Goal: Transaction & Acquisition: Obtain resource

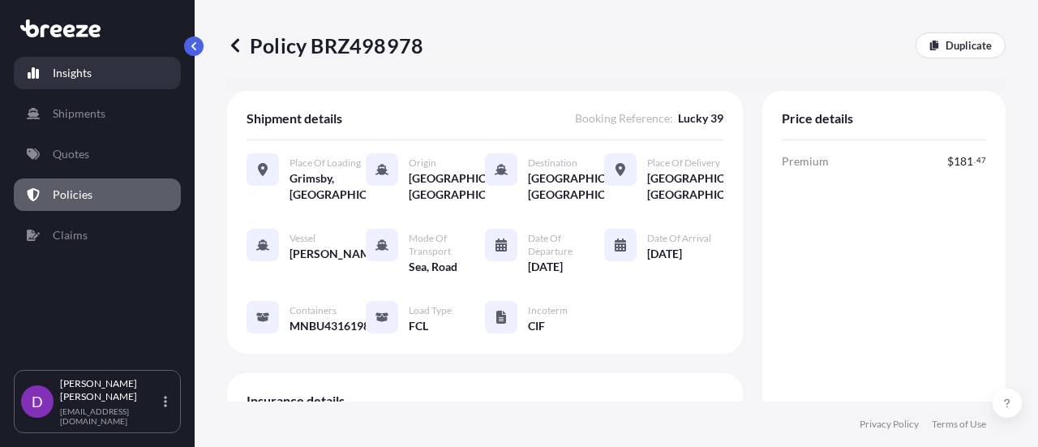
scroll to position [577, 0]
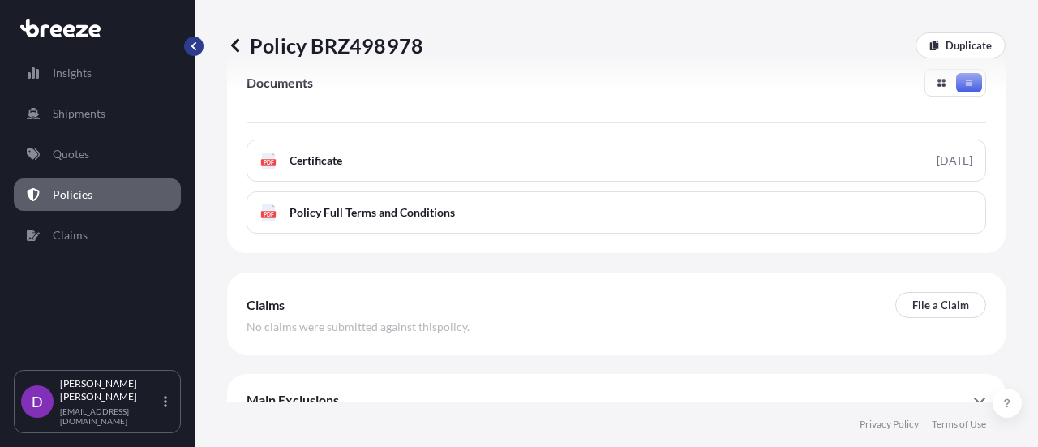
click at [189, 54] on button "button" at bounding box center [193, 46] width 19 height 19
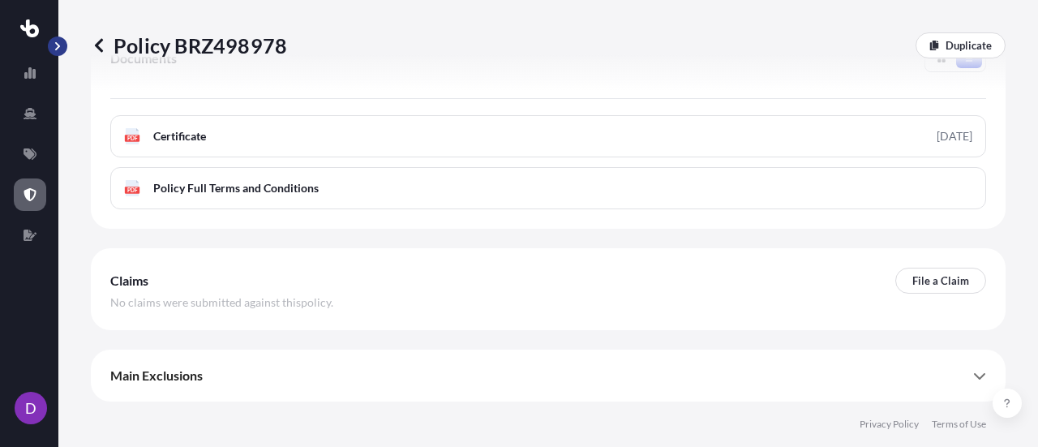
scroll to position [501, 0]
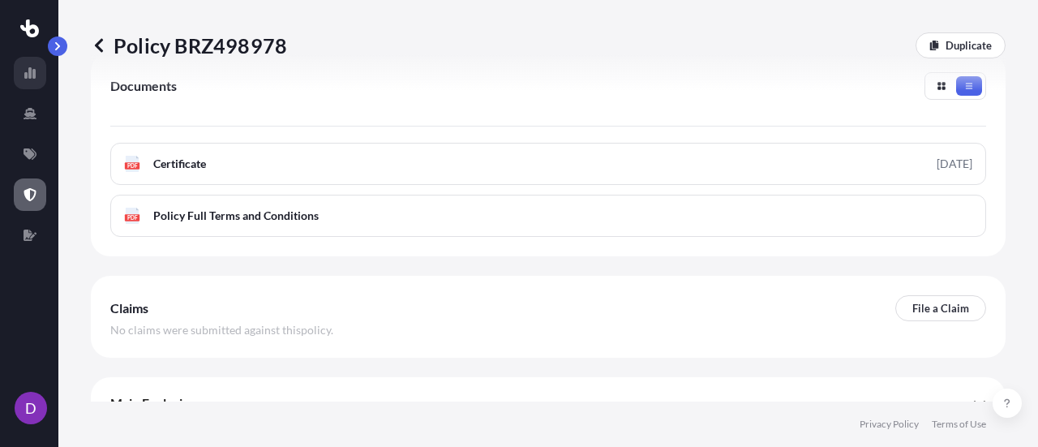
click at [32, 78] on icon at bounding box center [30, 73] width 13 height 13
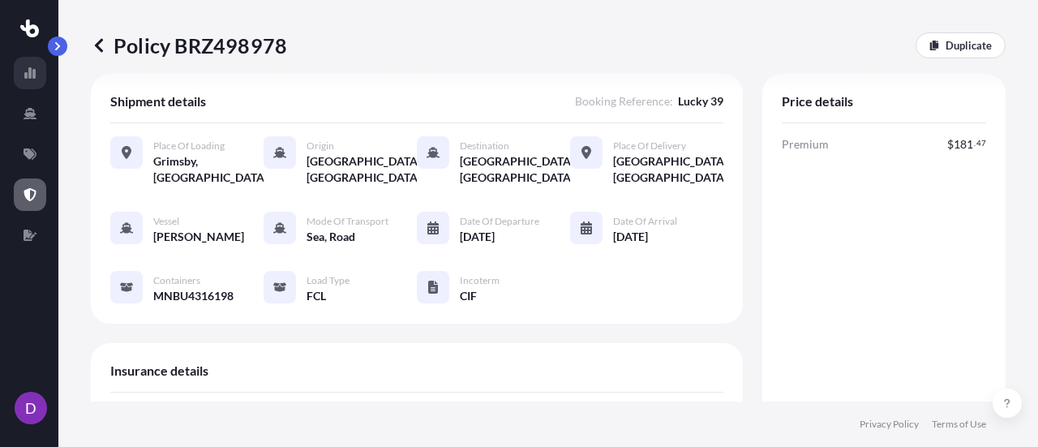
select select "2025"
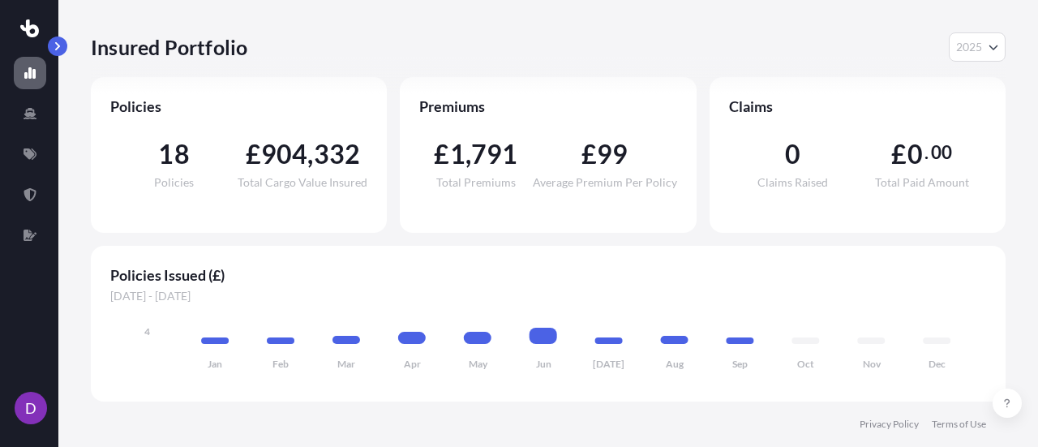
scroll to position [0, 0]
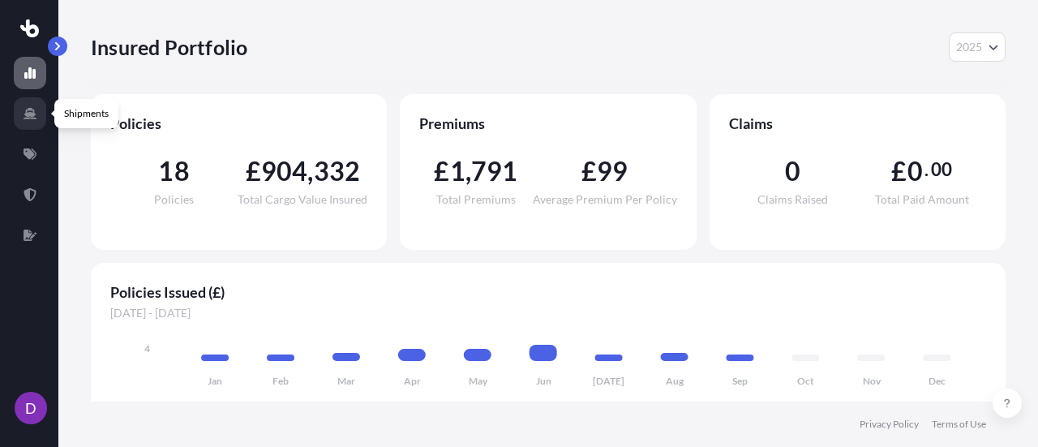
click at [28, 112] on icon at bounding box center [30, 113] width 13 height 13
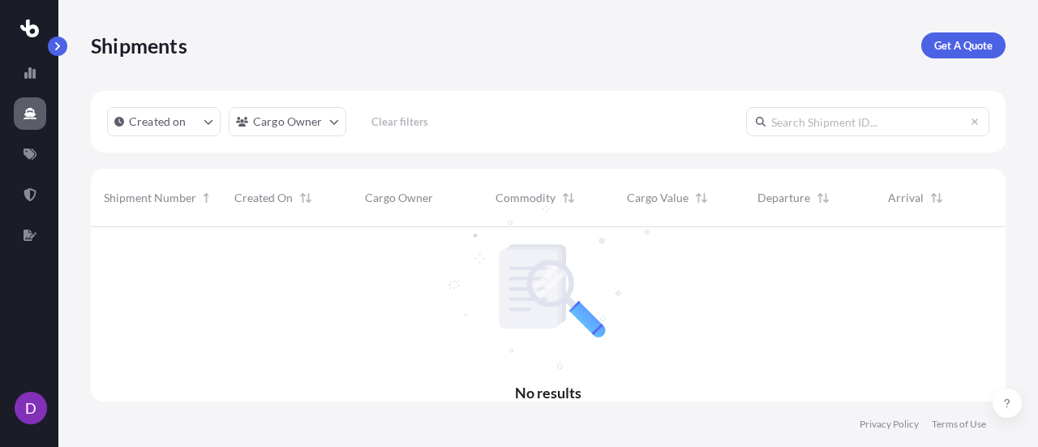
scroll to position [221, 903]
click at [33, 153] on icon at bounding box center [30, 153] width 13 height 11
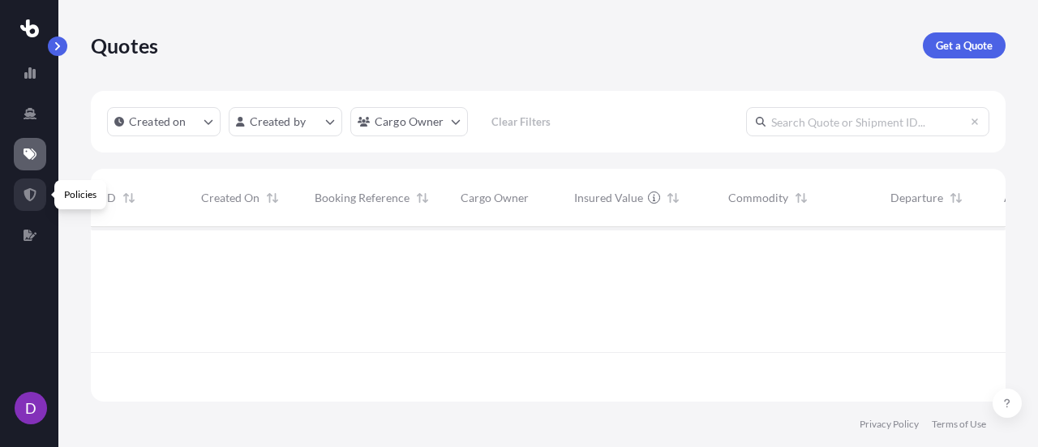
scroll to position [221, 903]
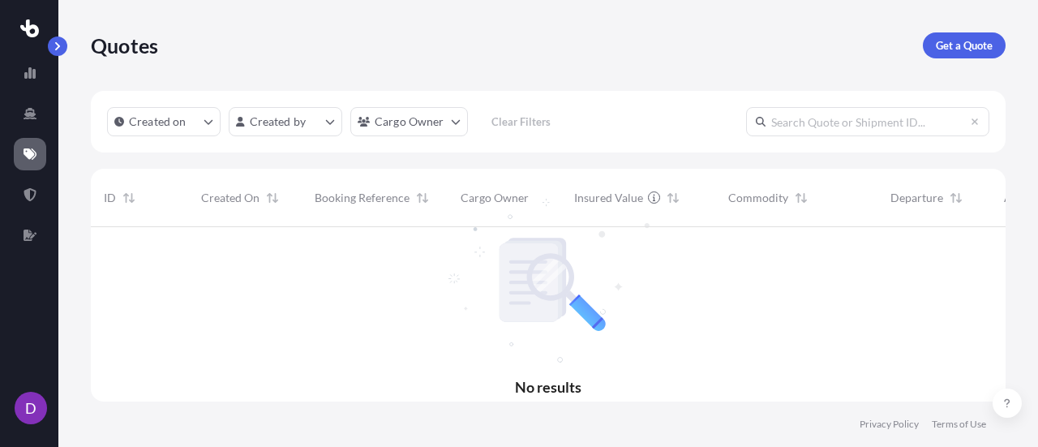
click at [823, 127] on input "text" at bounding box center [867, 121] width 243 height 29
type input "expert"
click at [957, 40] on p "Get a Quote" at bounding box center [964, 45] width 57 height 16
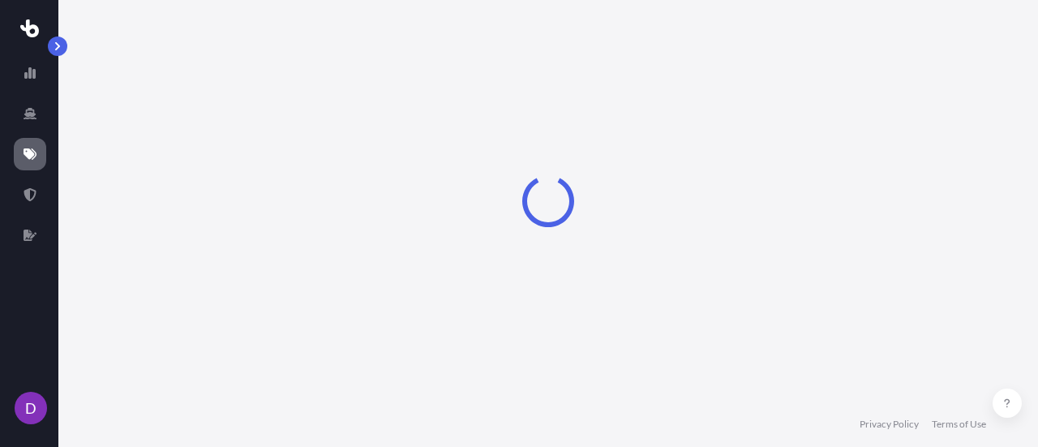
select select "Sea"
select select "1"
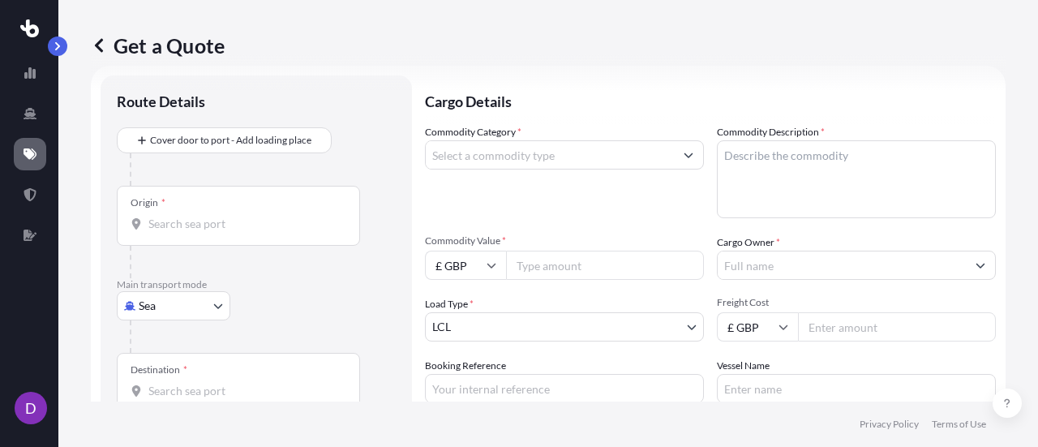
scroll to position [26, 0]
click at [28, 389] on div "D" at bounding box center [29, 408] width 31 height 50
click at [32, 28] on icon at bounding box center [29, 28] width 19 height 18
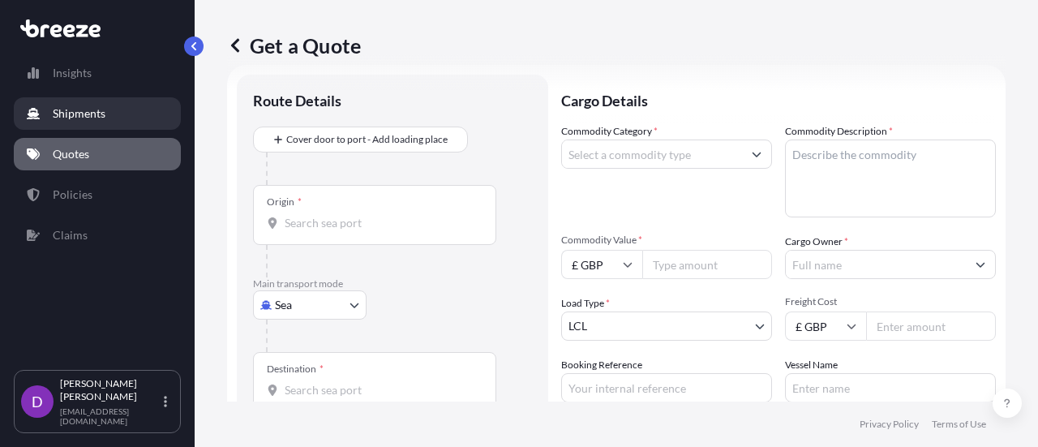
click at [77, 110] on p "Shipments" at bounding box center [79, 113] width 53 height 16
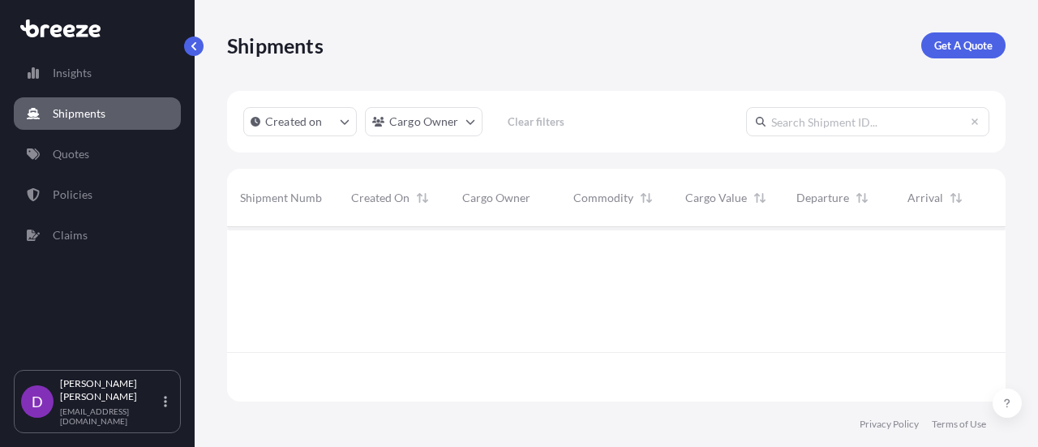
scroll to position [221, 767]
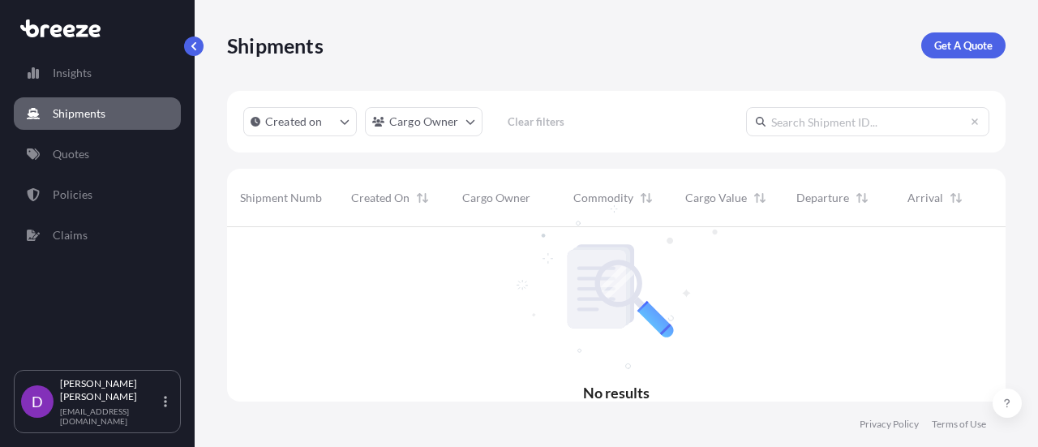
click at [836, 127] on input "text" at bounding box center [867, 121] width 243 height 29
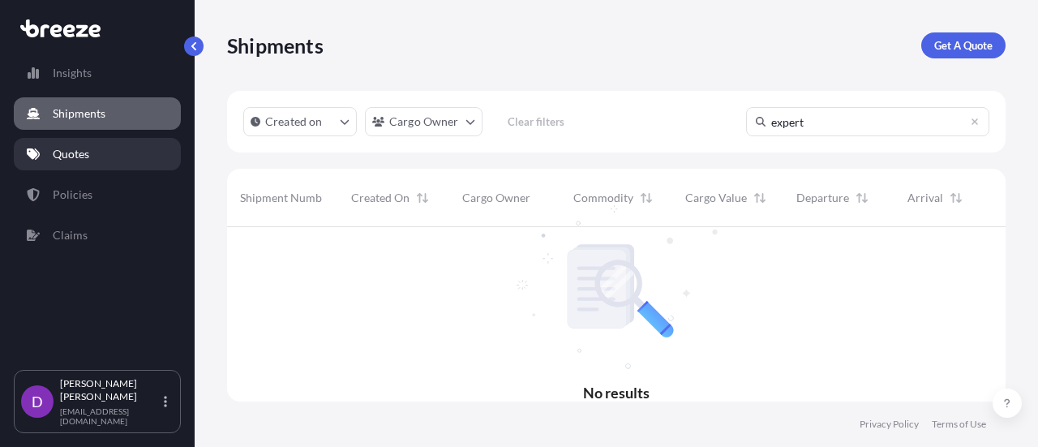
type input "expert"
click at [86, 153] on p "Quotes" at bounding box center [71, 154] width 37 height 16
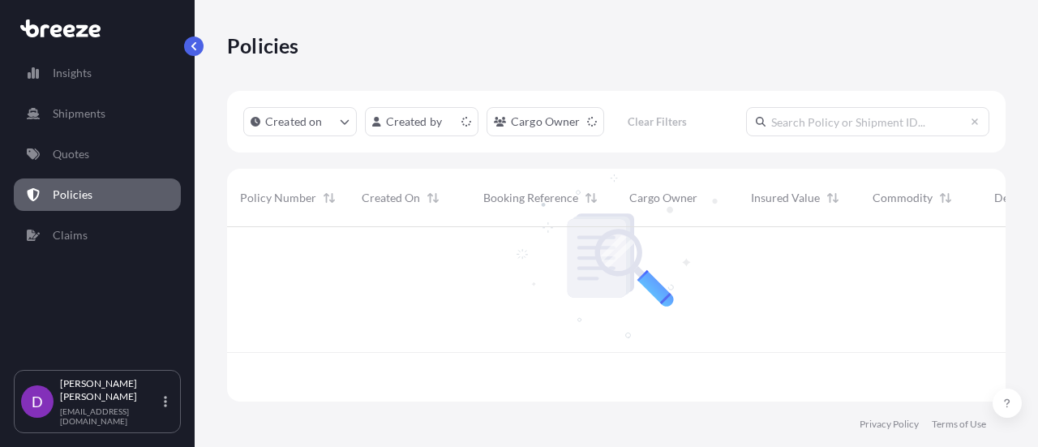
scroll to position [171, 767]
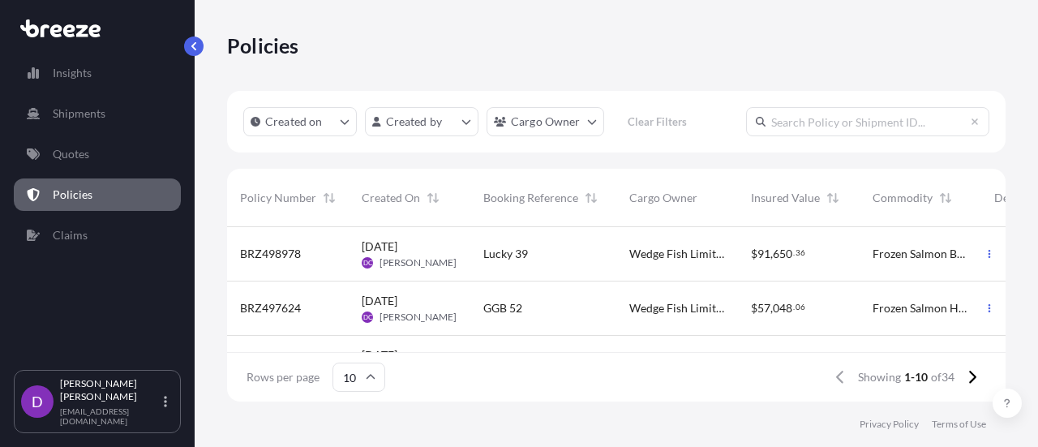
click at [784, 130] on input "text" at bounding box center [867, 121] width 243 height 29
type input "expert"
click at [989, 251] on icon "button" at bounding box center [990, 254] width 2 height 8
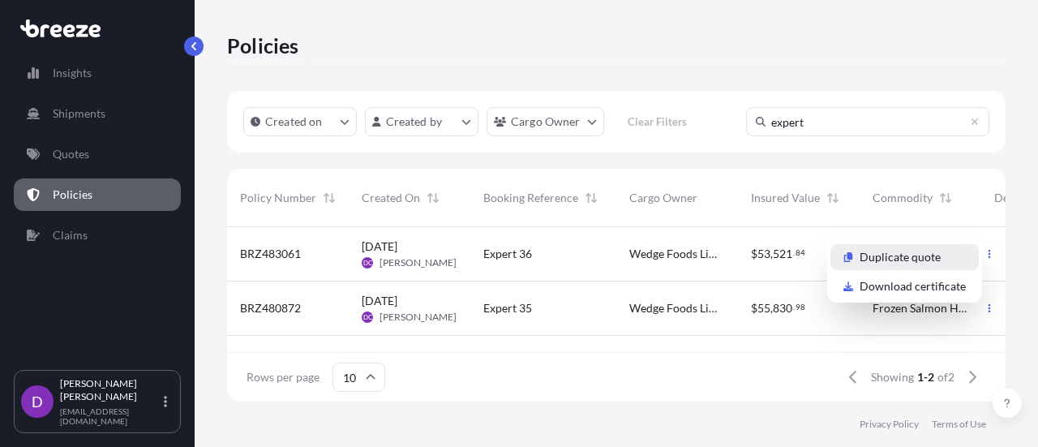
click at [932, 258] on p "Duplicate quote" at bounding box center [900, 257] width 81 height 16
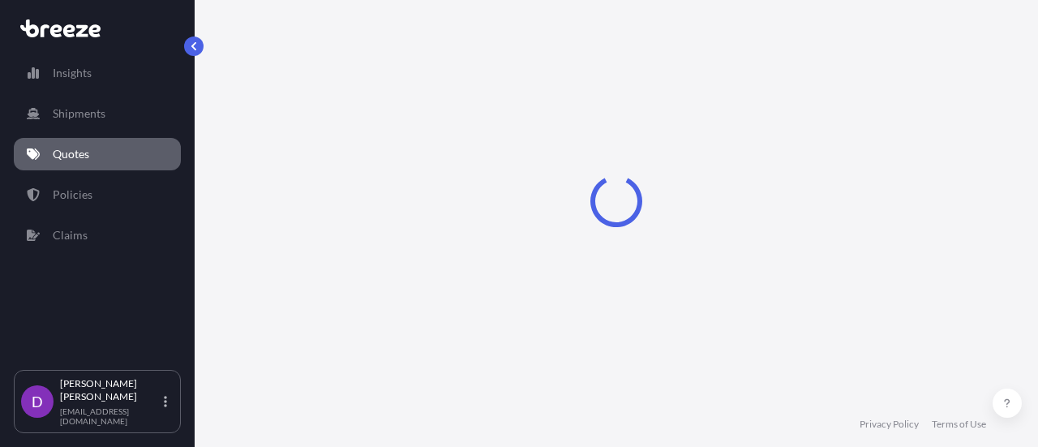
select select "Road"
select select "Sea"
select select "Road"
select select "2"
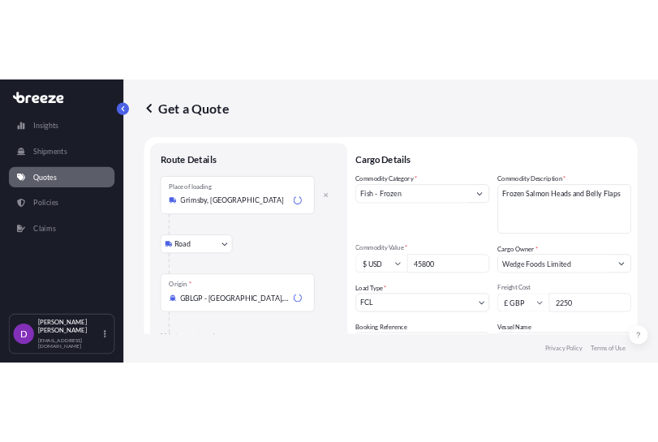
scroll to position [26, 0]
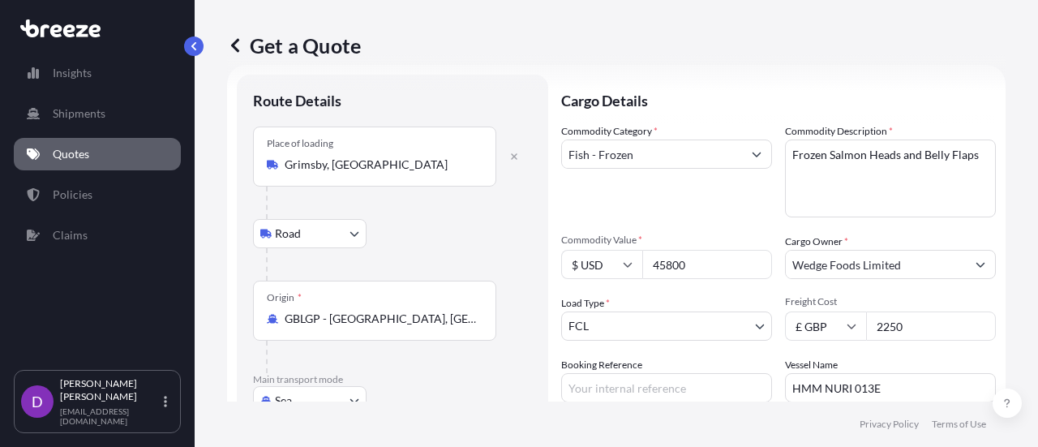
click at [691, 263] on input "45800" at bounding box center [707, 264] width 130 height 29
type input "4"
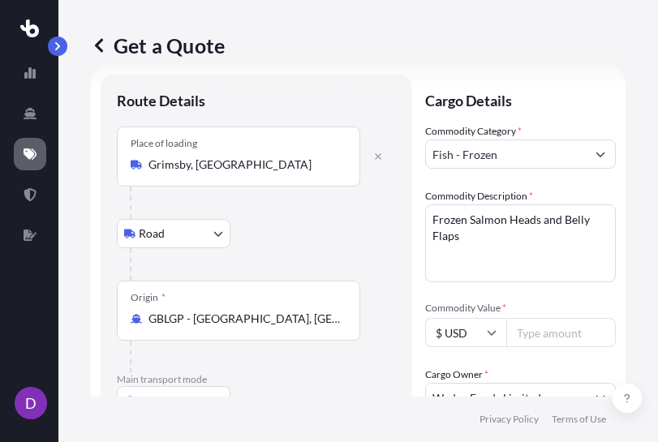
click at [309, 212] on div at bounding box center [263, 203] width 266 height 32
click at [531, 330] on input "Commodity Value *" at bounding box center [561, 332] width 110 height 29
type input "80475"
click at [558, 221] on textarea "Frozen Salmon Heads and Belly Flaps" at bounding box center [520, 243] width 191 height 78
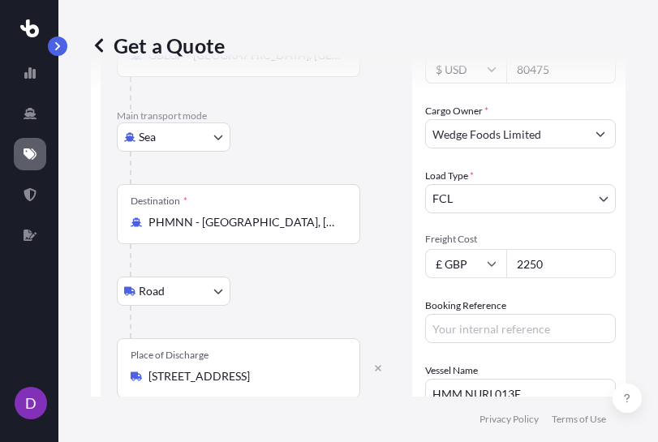
scroll to position [291, 0]
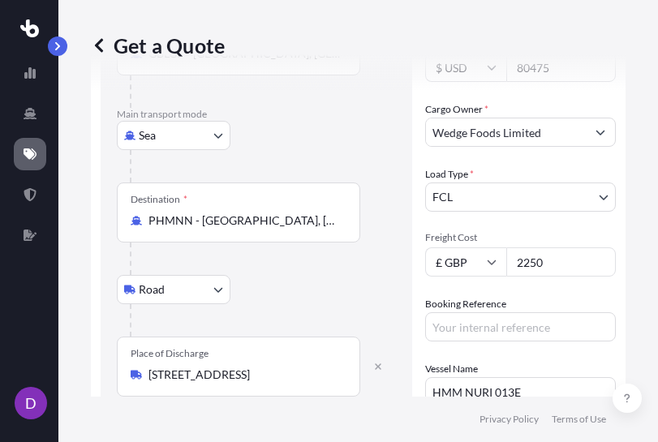
type textarea "Frozen Salmon Belly Flaps"
click at [545, 266] on input "2250" at bounding box center [561, 261] width 110 height 29
type input "2050"
click at [482, 322] on input "Booking Reference" at bounding box center [520, 326] width 191 height 29
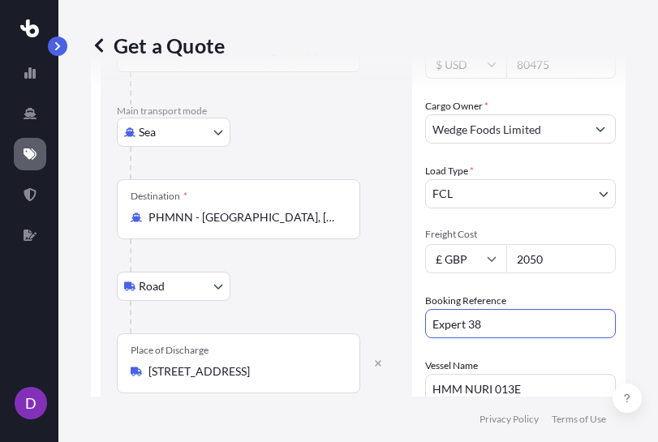
type input "Expert 38"
click at [595, 132] on icon "Show suggestions" at bounding box center [600, 129] width 10 height 10
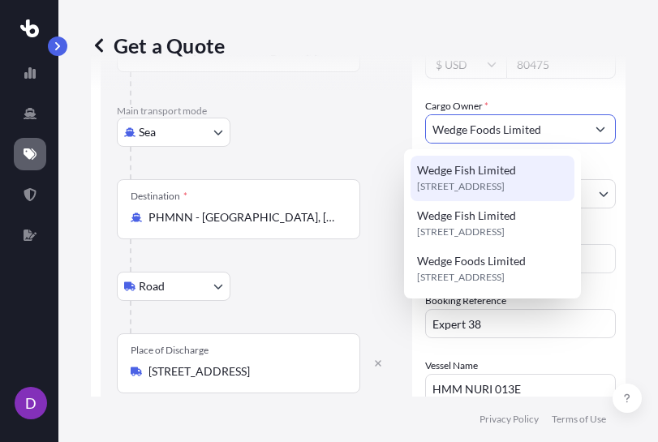
click at [489, 183] on span "Wiston House, BN14 7QL, Worthing, United Kingdom" at bounding box center [461, 186] width 88 height 16
type input "Wedge Fish Limited"
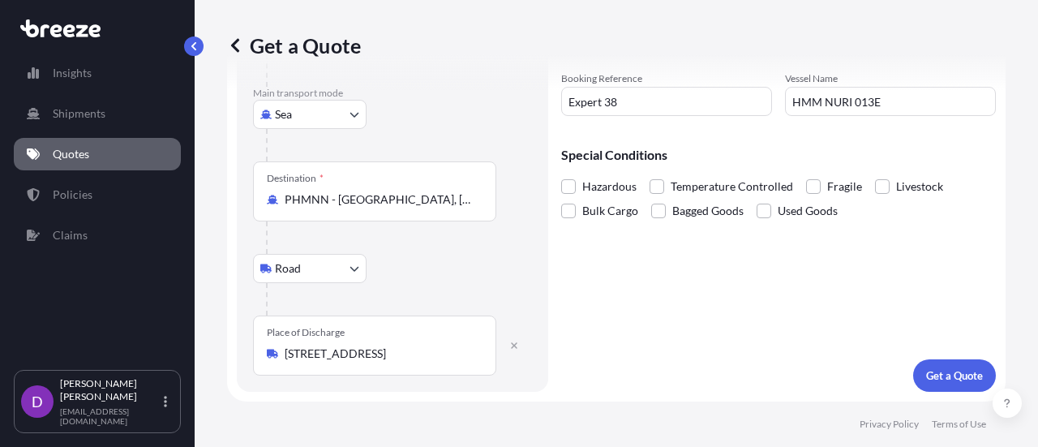
scroll to position [312, 0]
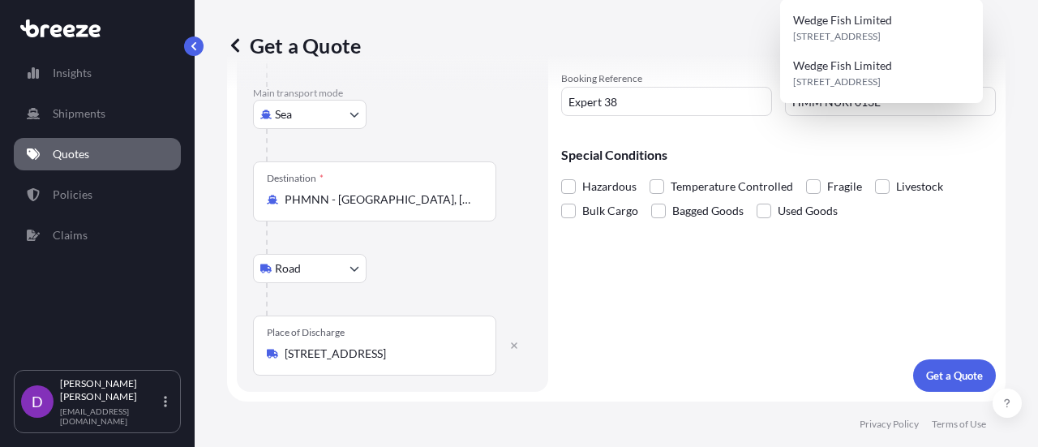
click at [477, 98] on p "Main transport mode" at bounding box center [392, 93] width 279 height 13
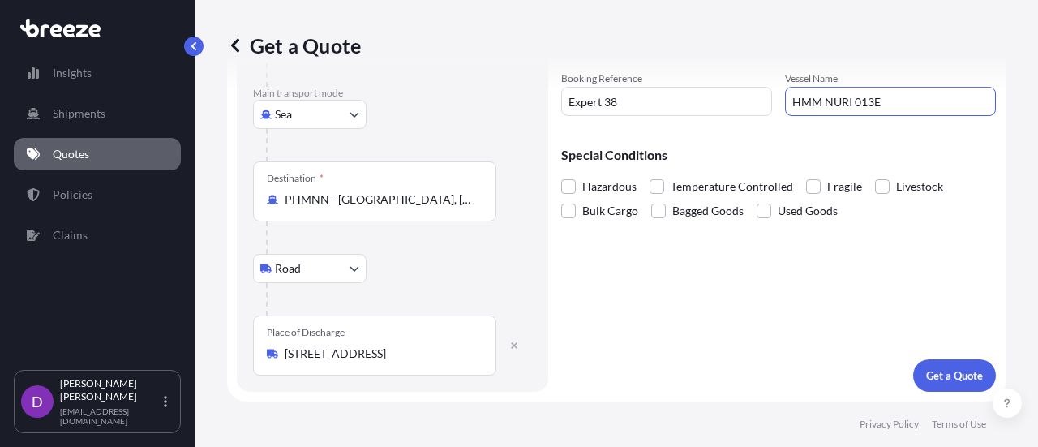
click at [888, 95] on input "HMM NURI 013E" at bounding box center [890, 101] width 211 height 29
type input "H"
paste input "HMM DREAM"
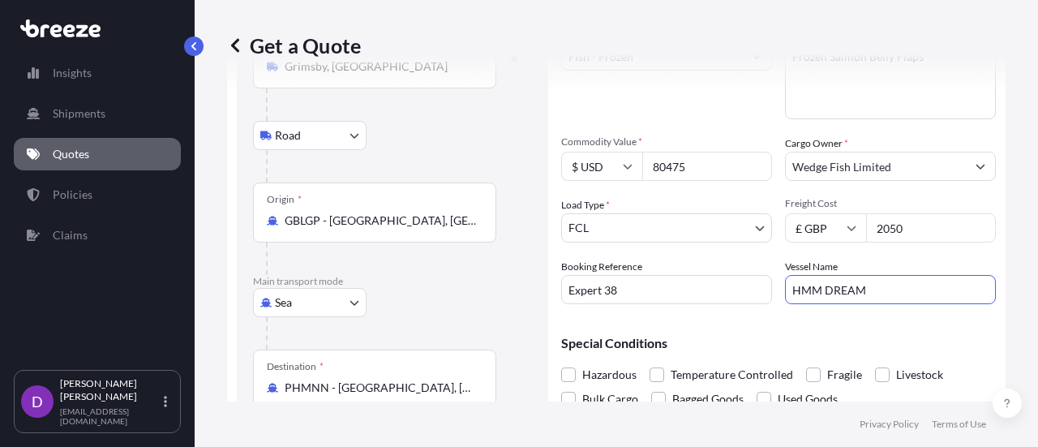
scroll to position [118, 0]
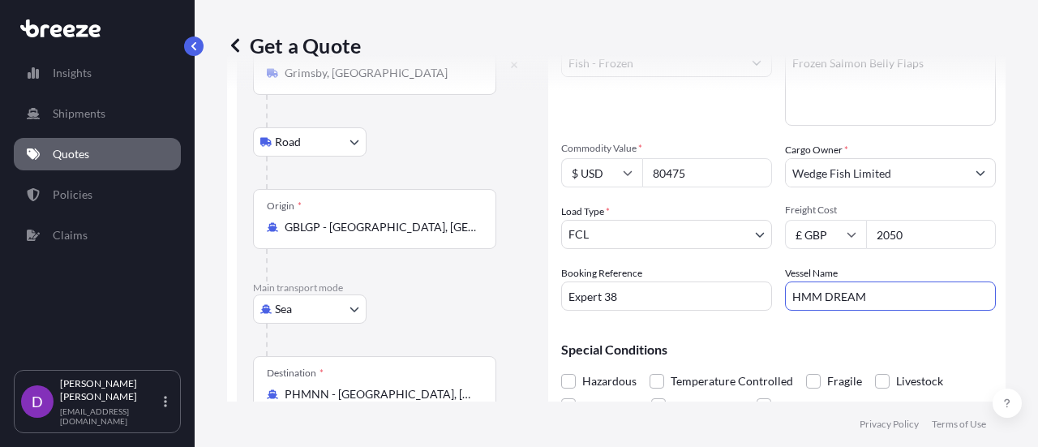
type input "HMM DREAM"
click at [459, 213] on div "Origin * GBLGP - London Gateway Port, United Kingdom" at bounding box center [374, 219] width 243 height 60
click at [459, 219] on input "GBLGP - London Gateway Port, United Kingdom" at bounding box center [380, 227] width 191 height 16
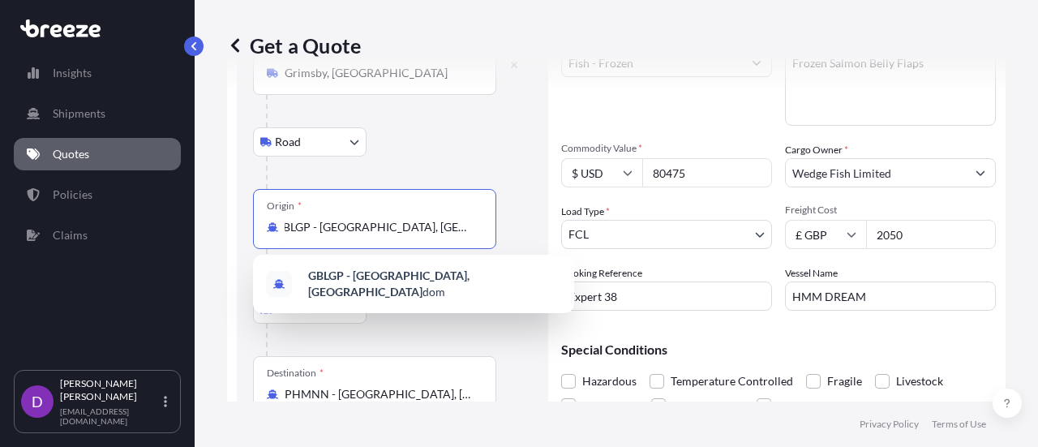
scroll to position [0, 0]
click at [459, 223] on input "GBLGP - Lond" at bounding box center [380, 227] width 191 height 16
type input "G"
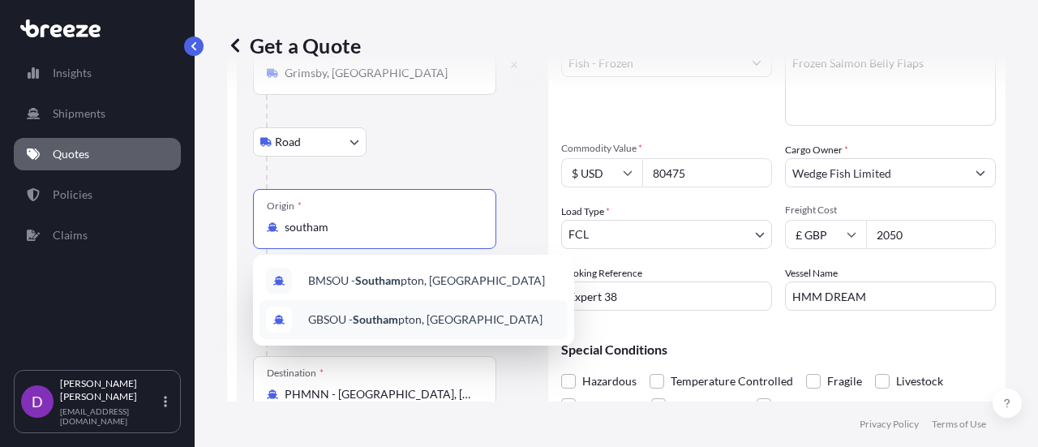
click at [417, 321] on span "GBSOU - Southam pton, United Kingdom" at bounding box center [425, 320] width 234 height 16
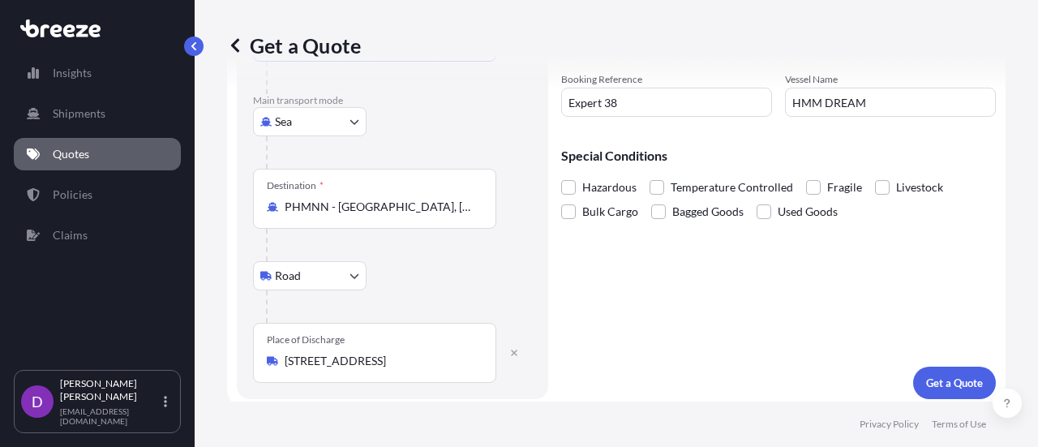
scroll to position [319, 0]
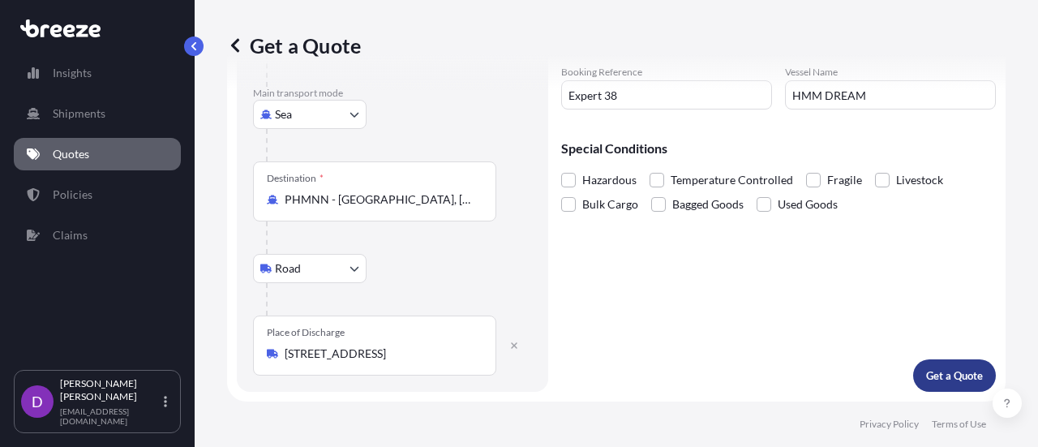
type input "GBSOU - Southampton, United Kingdom"
click at [946, 372] on p "Get a Quote" at bounding box center [954, 375] width 57 height 16
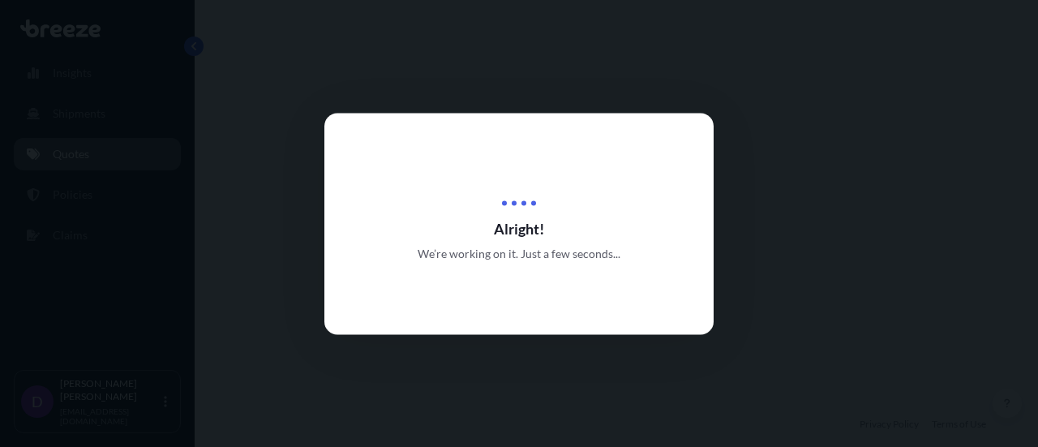
select select "Road"
select select "Sea"
select select "Road"
select select "2"
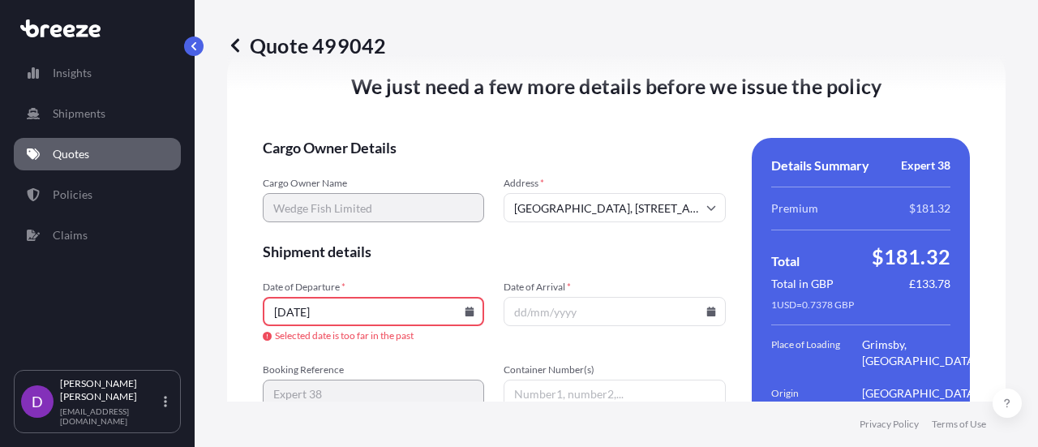
scroll to position [2378, 0]
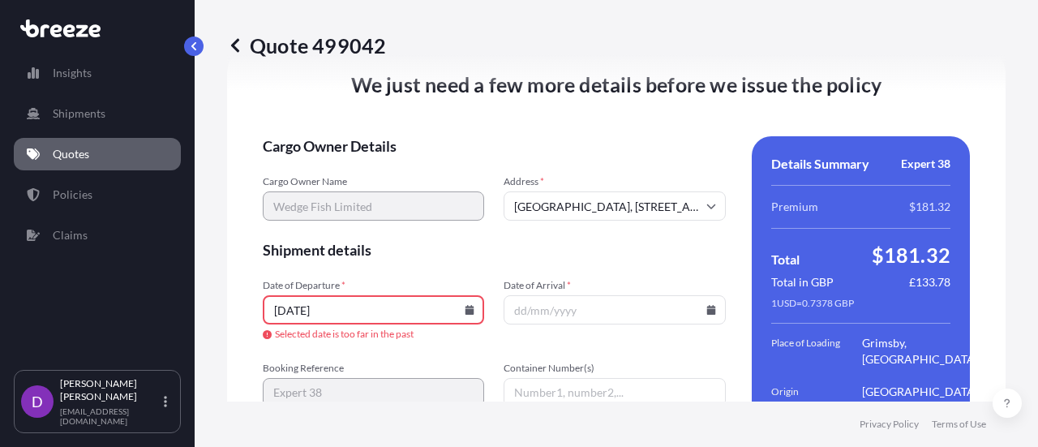
click at [286, 324] on input "02/12/2024" at bounding box center [373, 309] width 221 height 29
click at [342, 324] on input "15/12/2024" at bounding box center [373, 309] width 221 height 29
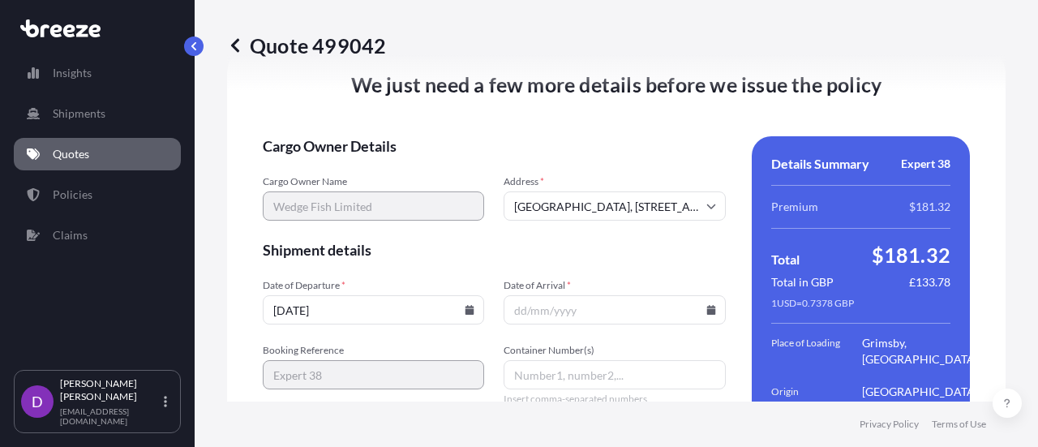
type input "15/09/2025"
click at [519, 389] on input "Container Number(s)" at bounding box center [614, 374] width 221 height 29
paste input "TLLU1119201"
type input "TLLU1119201"
click at [522, 323] on input "Date of Arrival *" at bounding box center [614, 309] width 221 height 29
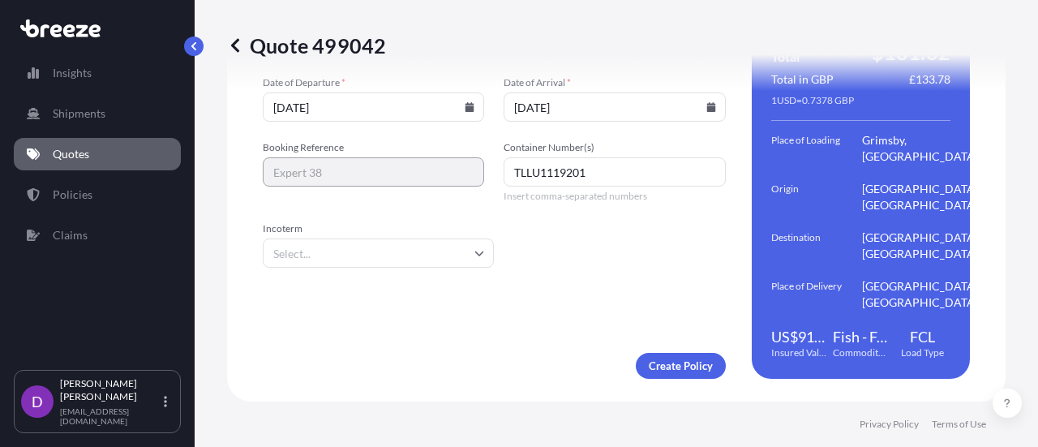
scroll to position [2613, 0]
type input "02/11/2025"
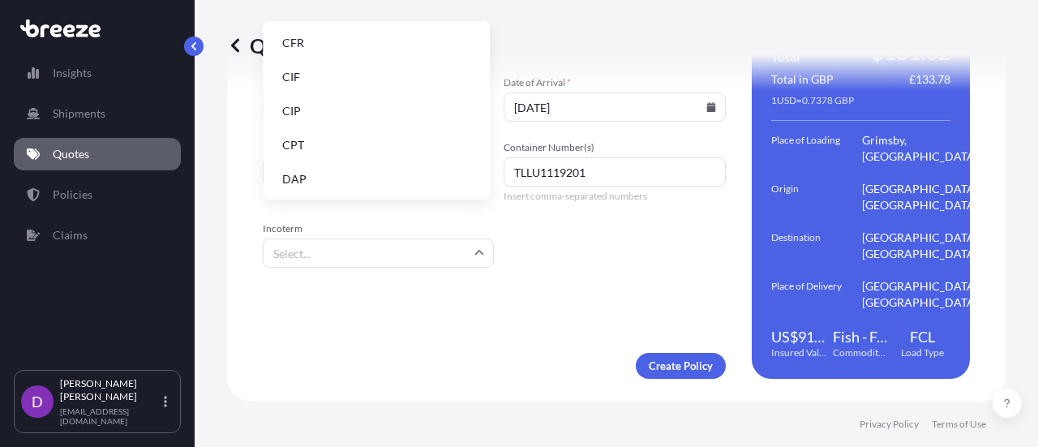
click at [462, 239] on input "Incoterm" at bounding box center [378, 253] width 231 height 29
click at [291, 76] on li "CIF" at bounding box center [376, 77] width 214 height 31
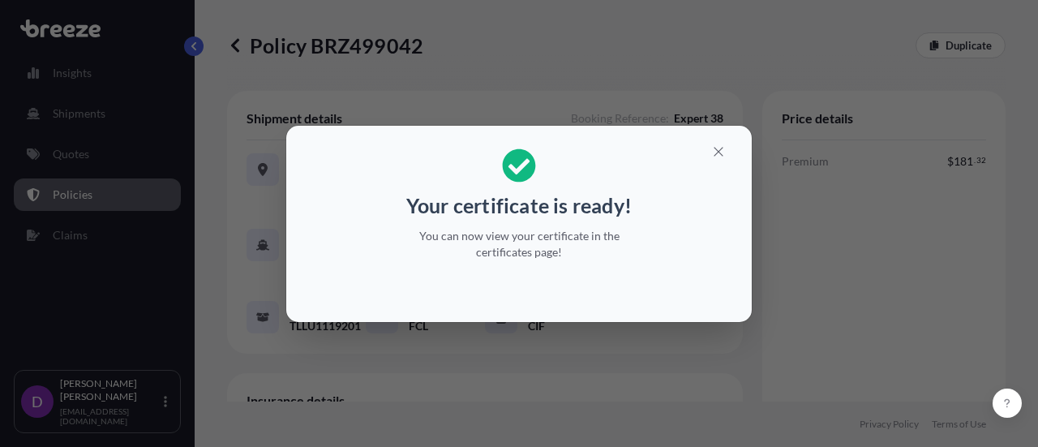
click at [1031, 77] on div "Your certificate is ready! You can now view your certificate in the certificate…" at bounding box center [519, 223] width 1038 height 447
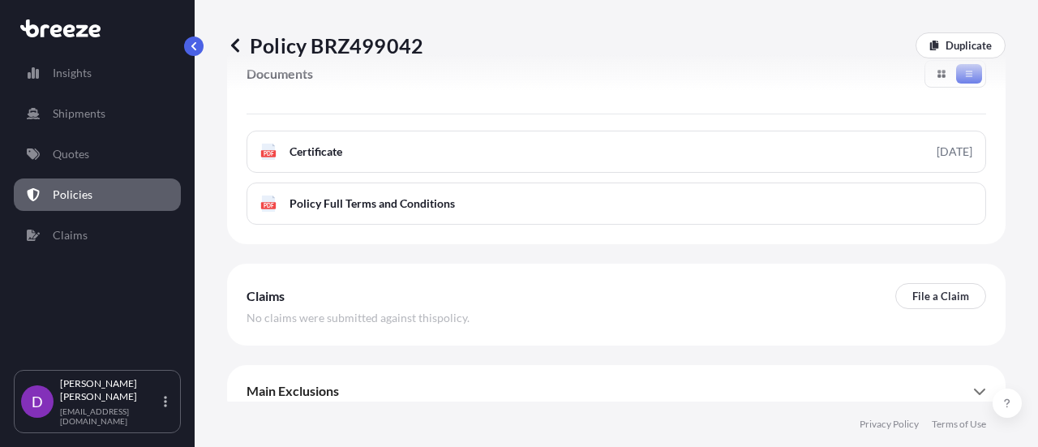
scroll to position [615, 0]
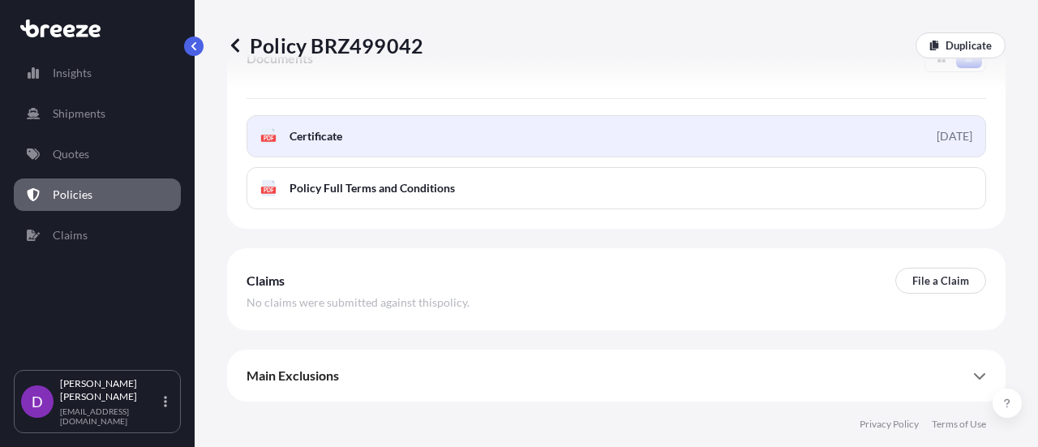
click at [299, 140] on span "Certificate" at bounding box center [316, 136] width 53 height 16
